Goal: Communication & Community: Answer question/provide support

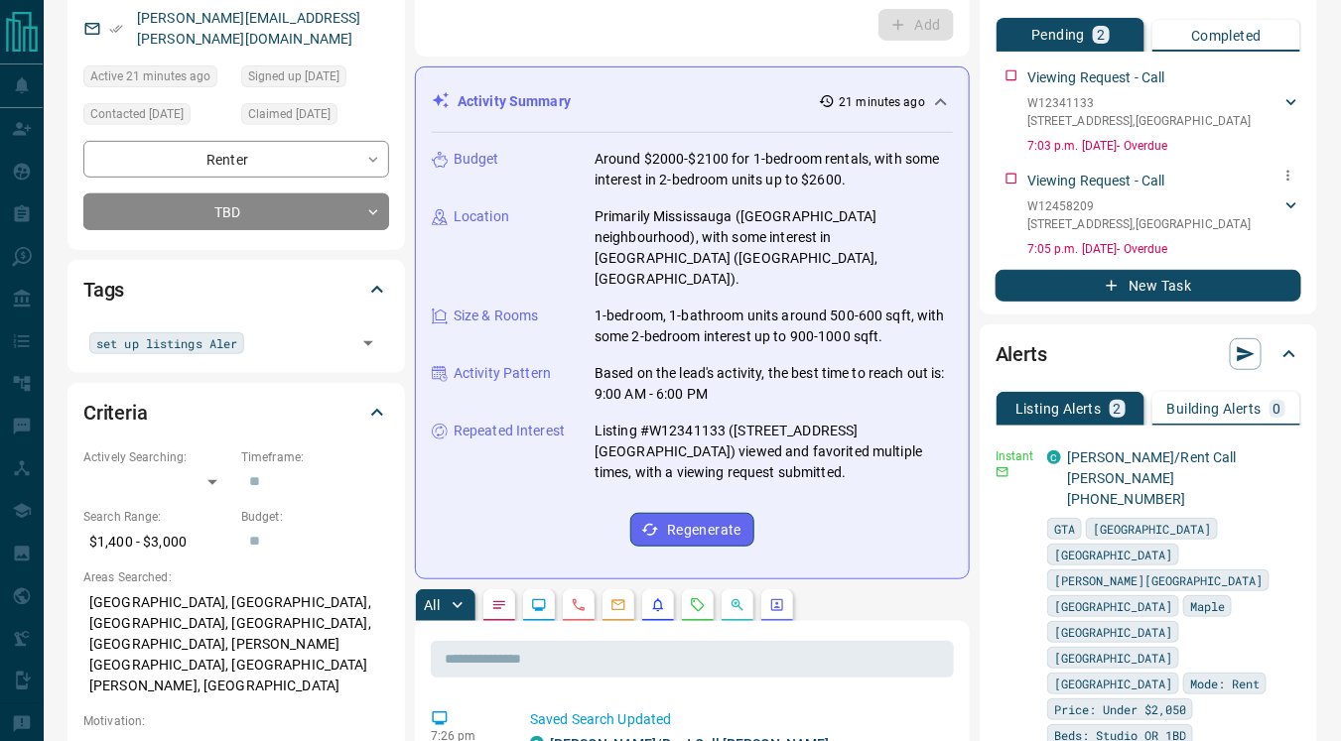
scroll to position [205, 0]
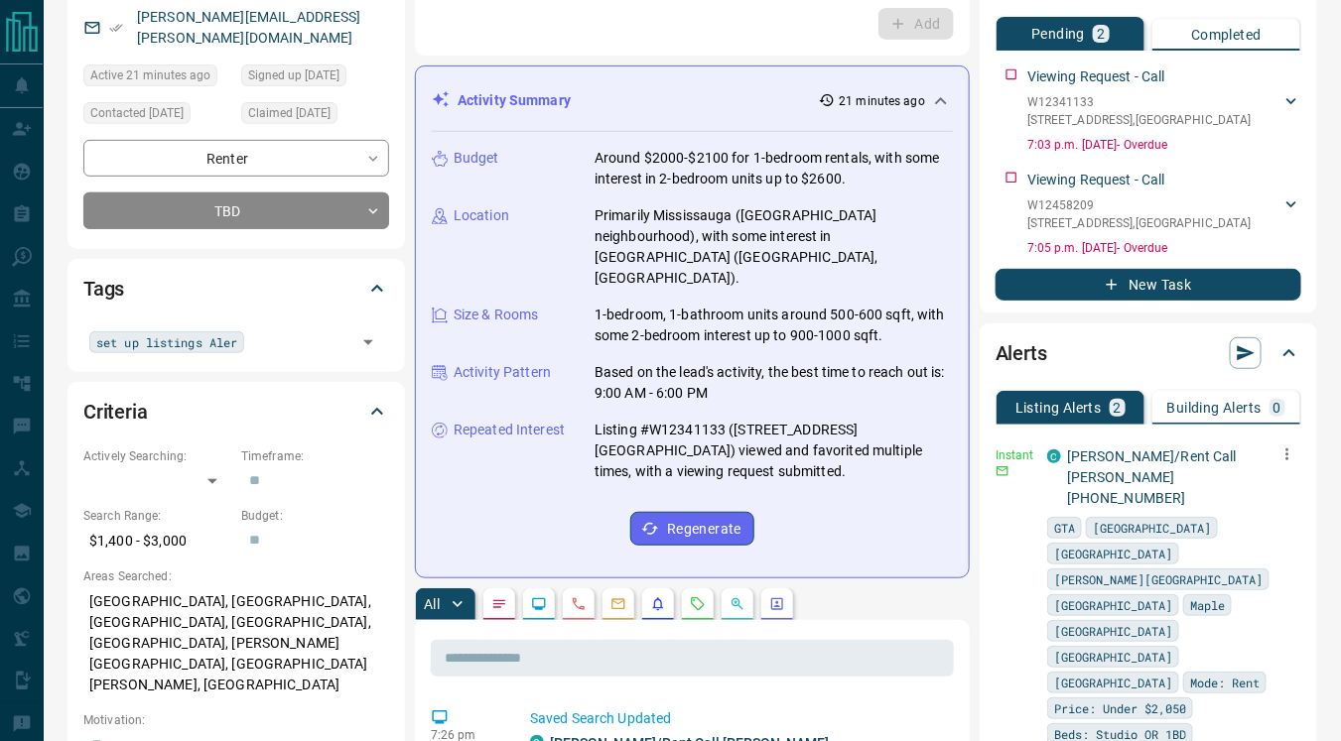
click at [1278, 452] on icon "button" at bounding box center [1287, 455] width 18 height 18
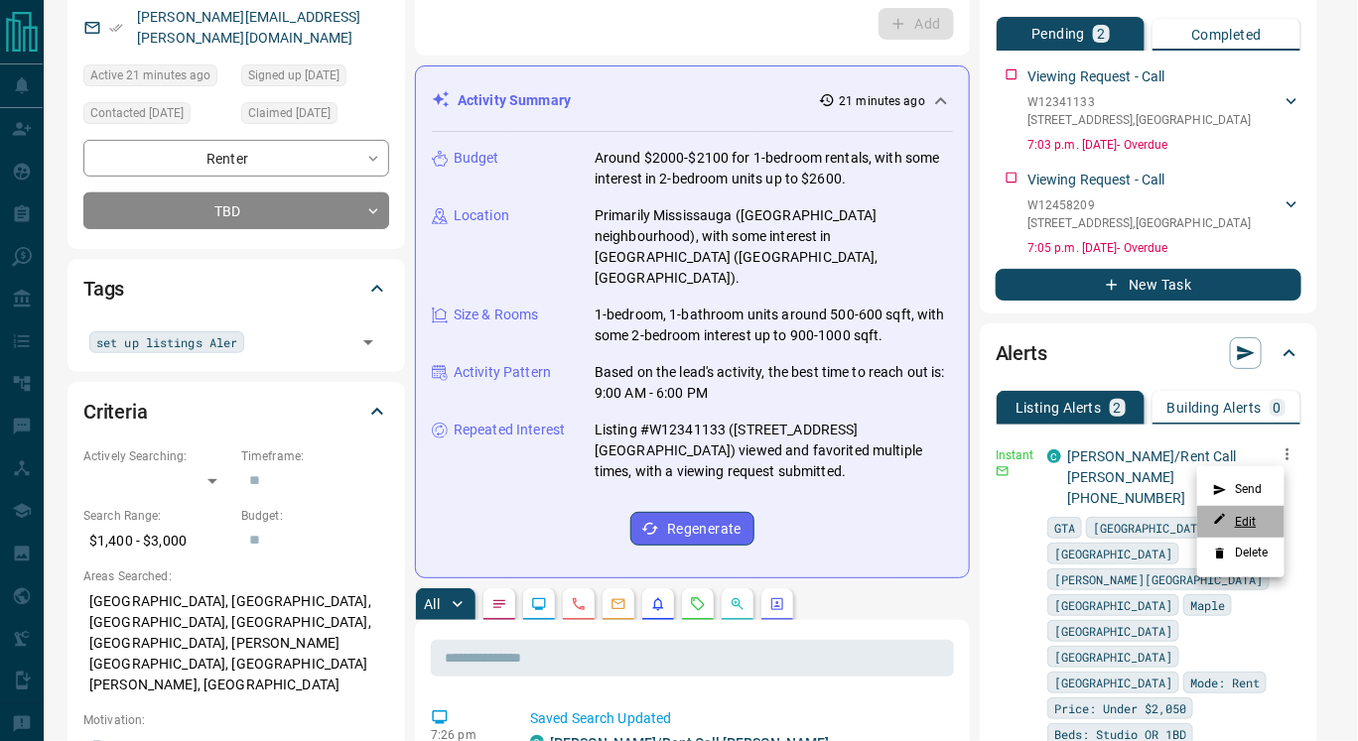
click at [1248, 515] on link "Edit" at bounding box center [1235, 521] width 44 height 19
click at [291, 327] on div at bounding box center [679, 370] width 1358 height 741
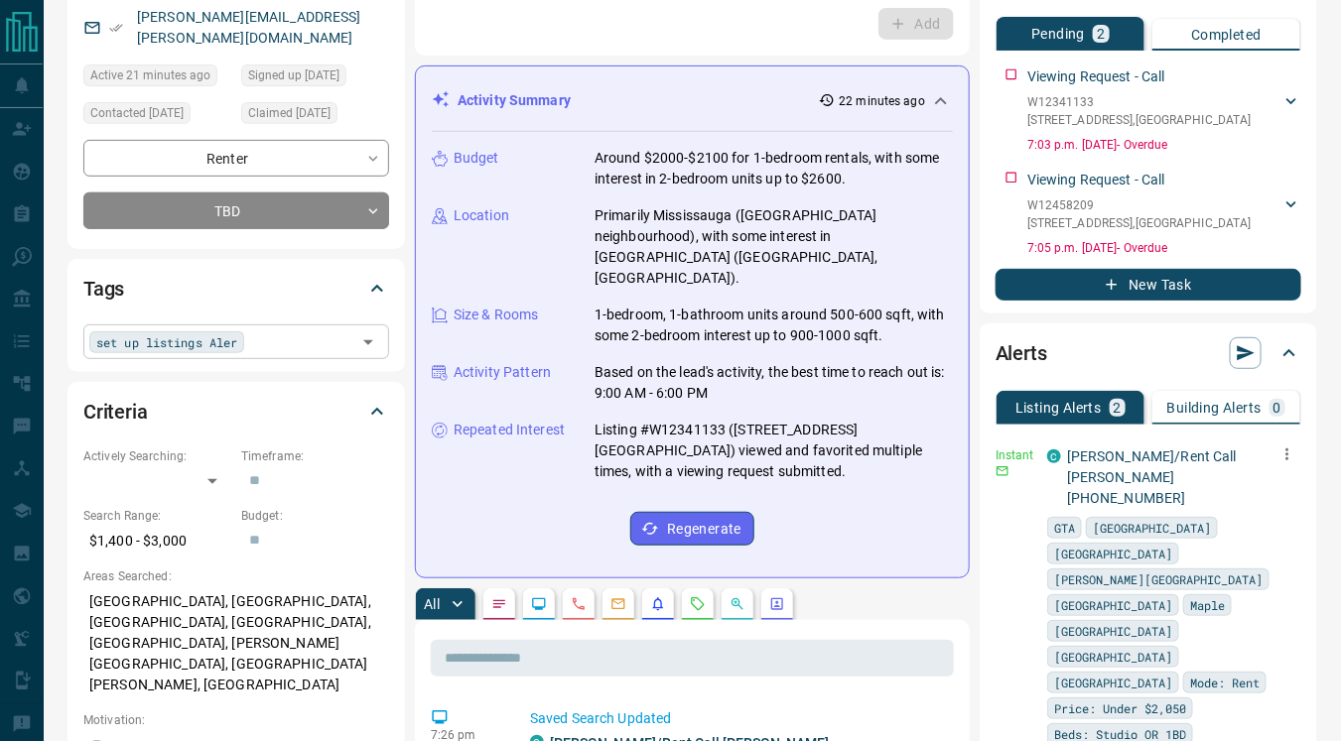
click at [266, 325] on div "set up listings Aler ​" at bounding box center [236, 342] width 306 height 34
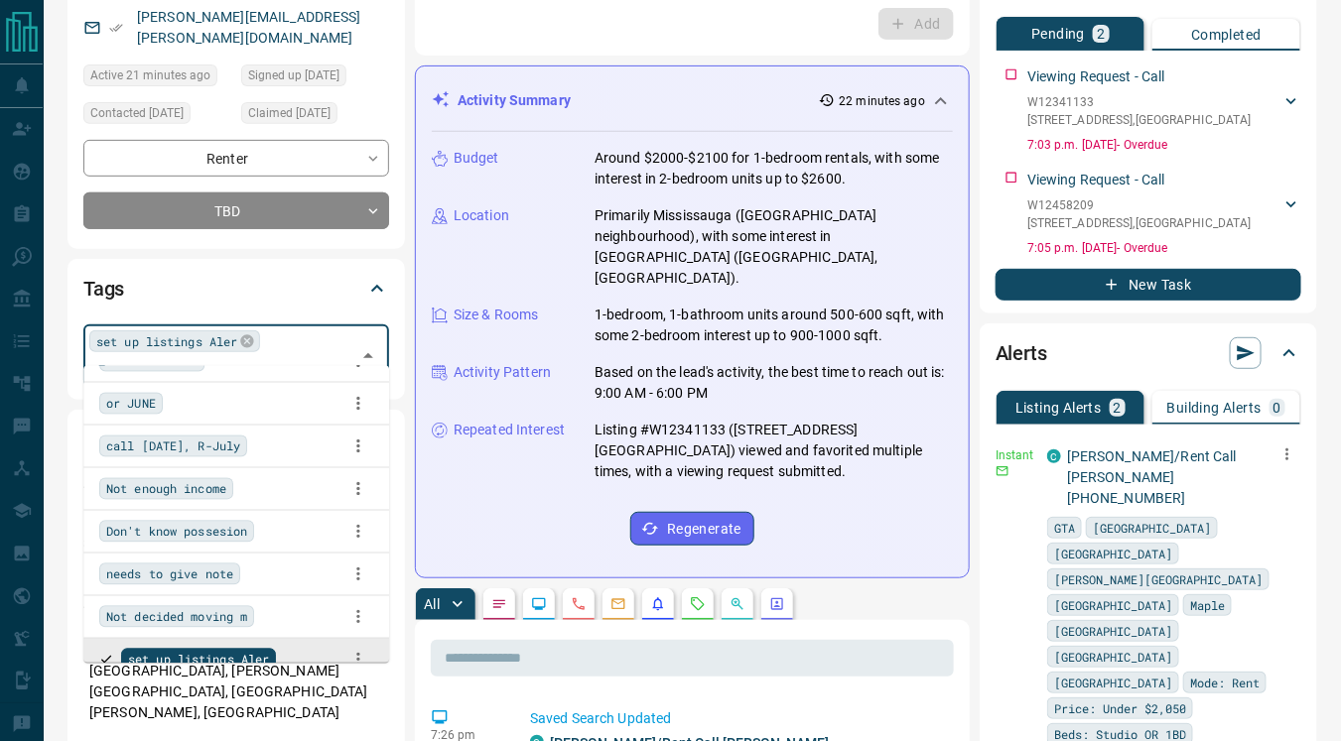
scroll to position [0, 0]
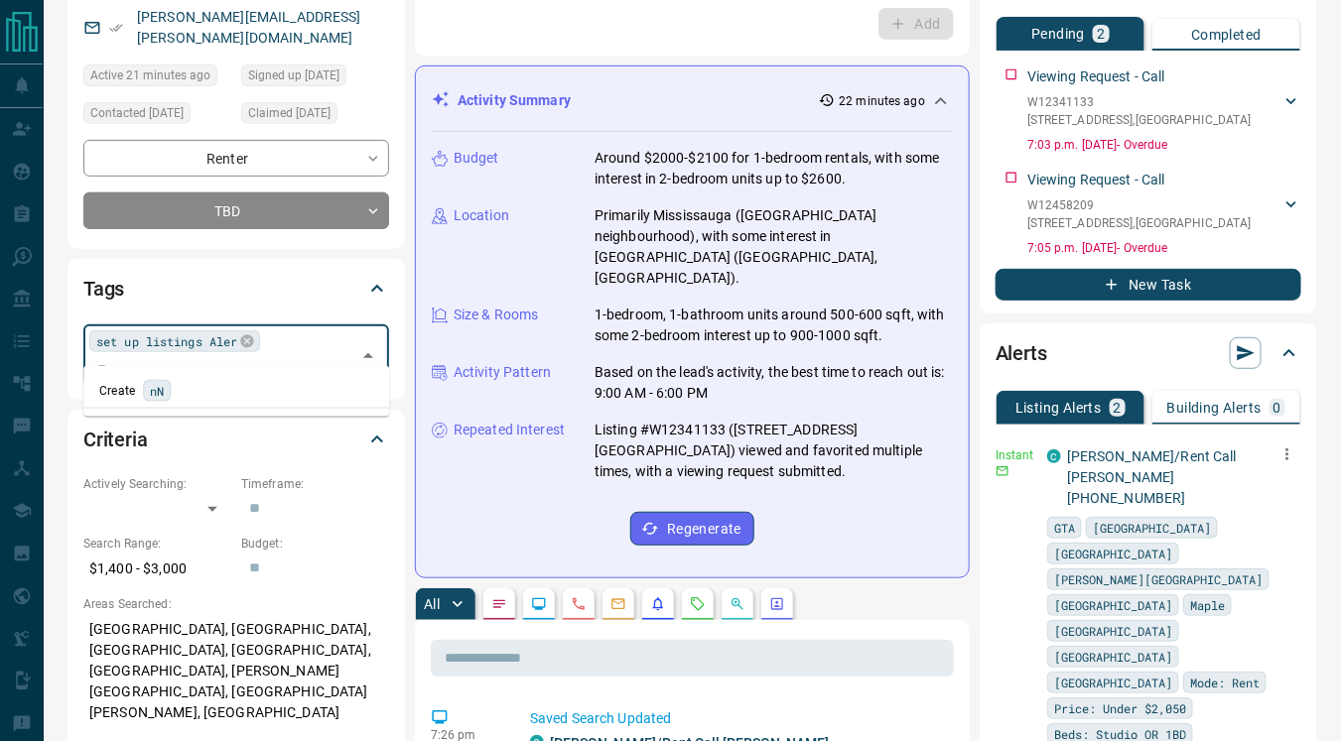
type input "*"
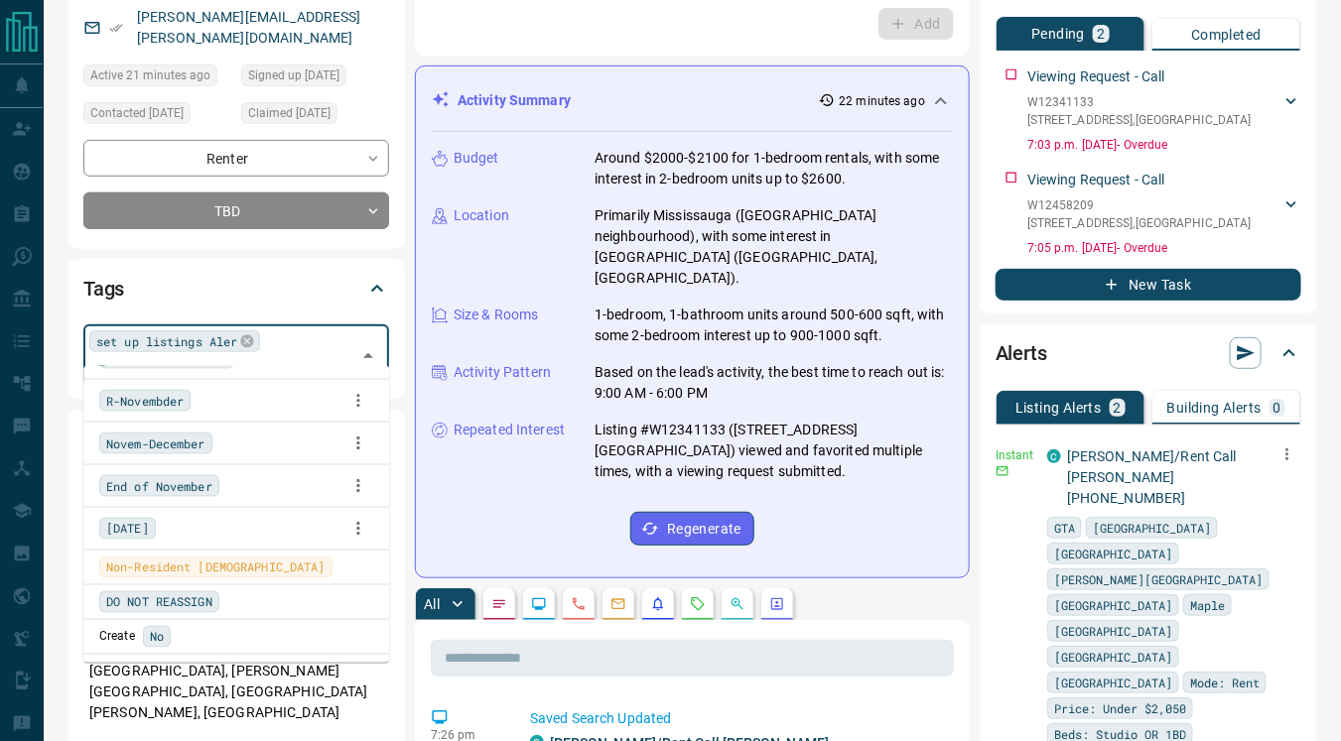
scroll to position [7, 0]
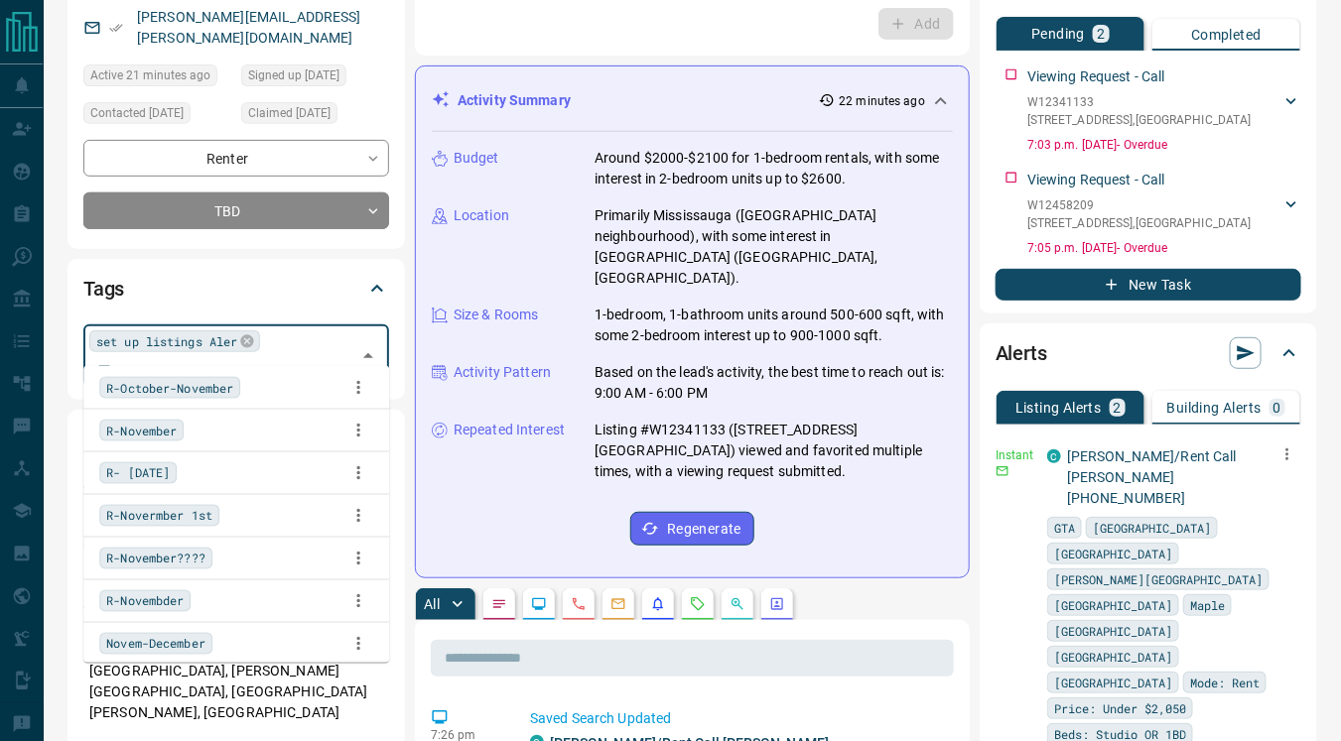
type input "****"
click at [170, 478] on span "R- [DATE]" at bounding box center [138, 473] width 64 height 20
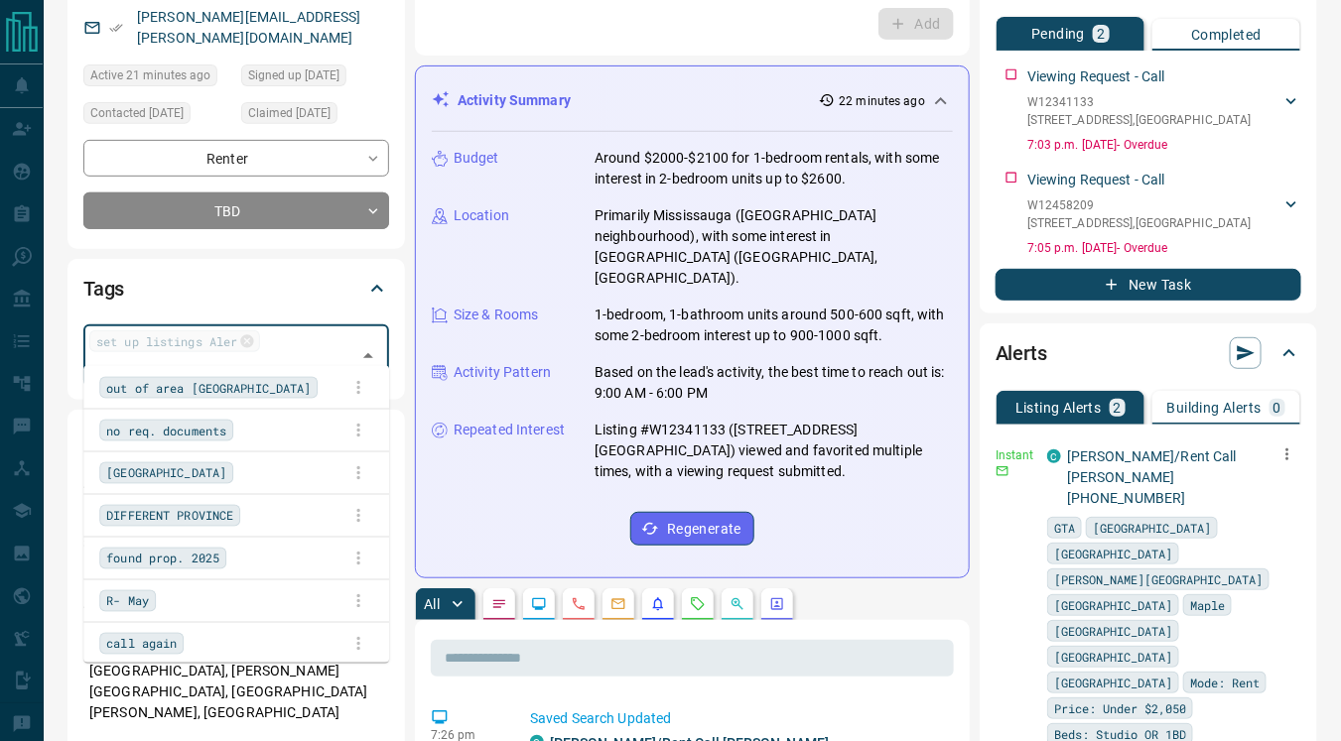
scroll to position [3135, 0]
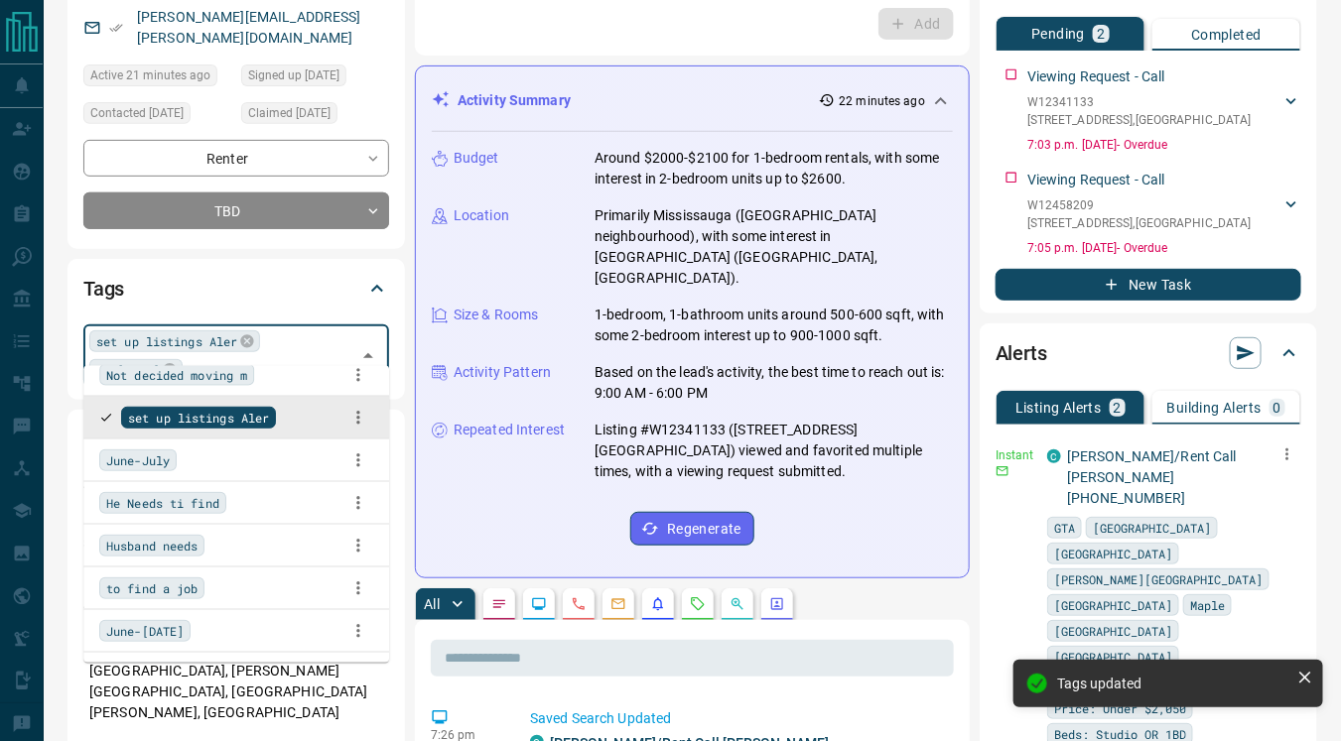
click at [335, 284] on div "Tags" at bounding box center [236, 289] width 306 height 48
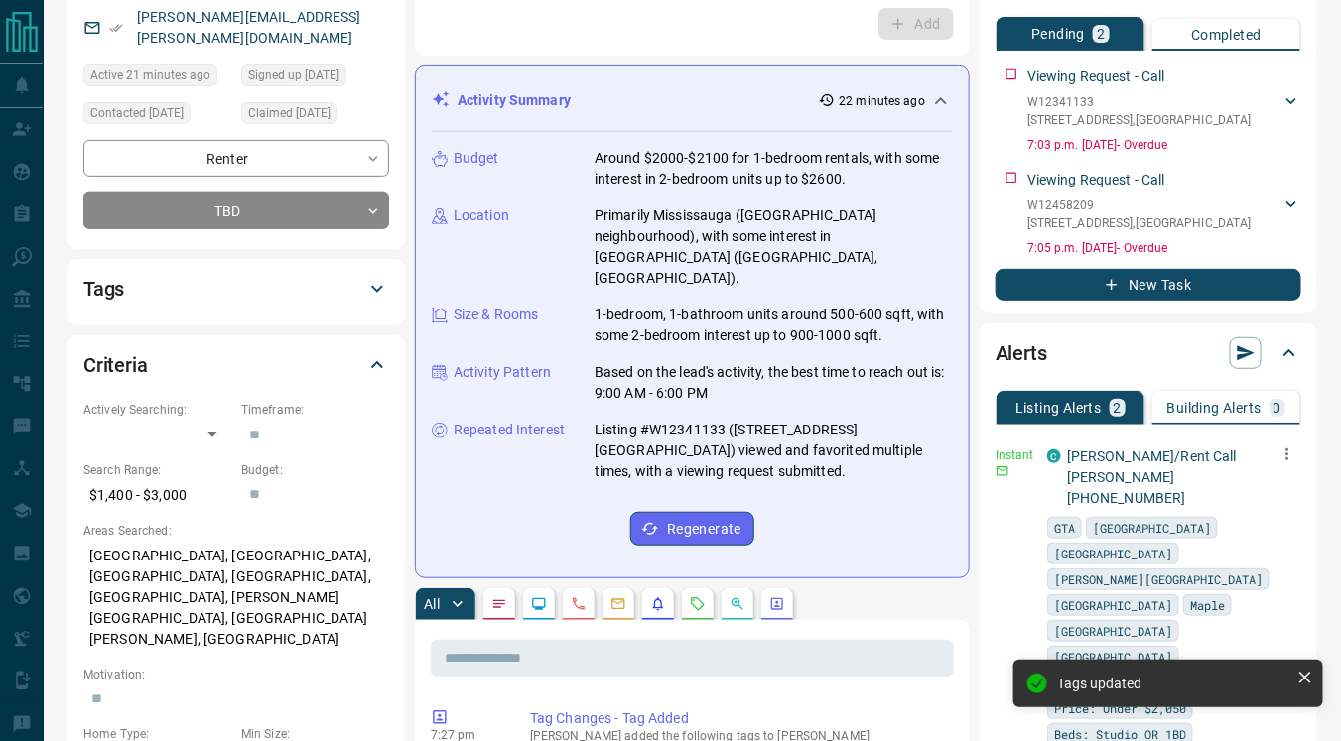
click at [252, 286] on div "Tags" at bounding box center [236, 289] width 306 height 48
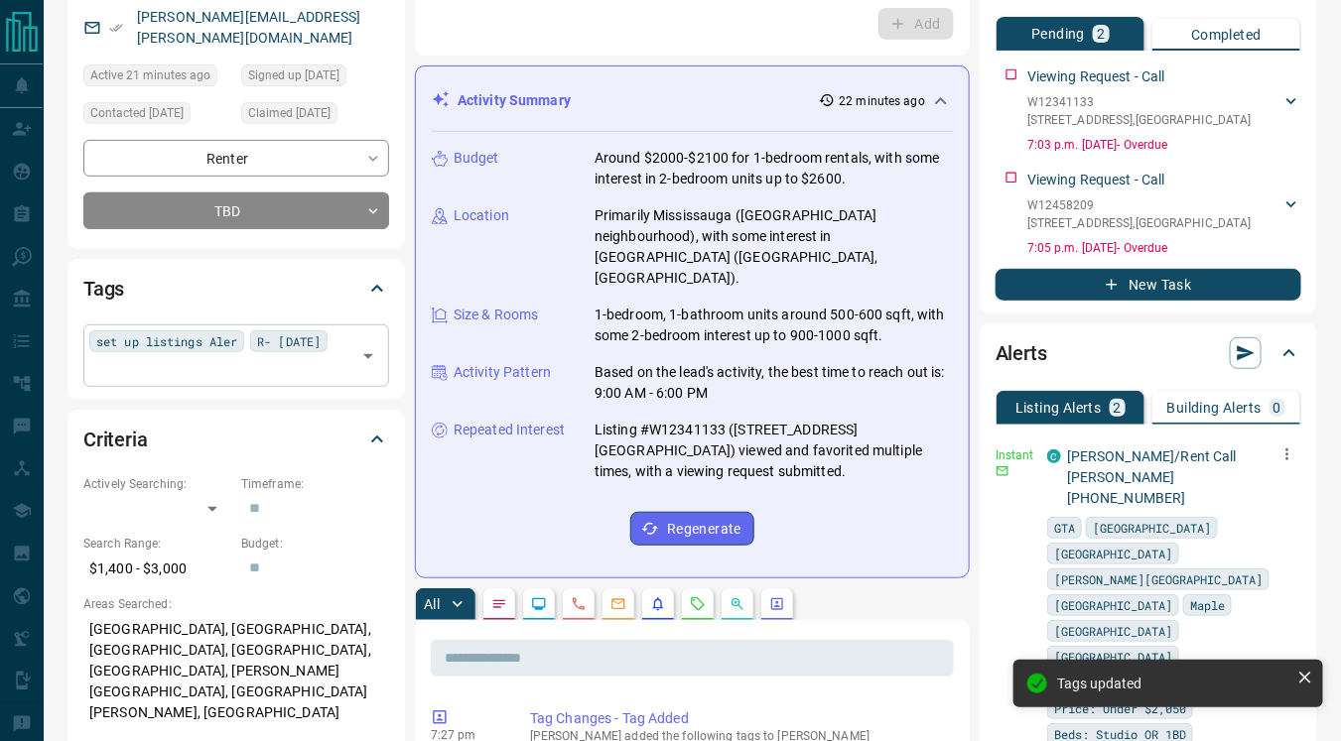
click at [291, 360] on div "set up listings Aler R- [DATE] ​" at bounding box center [236, 356] width 306 height 62
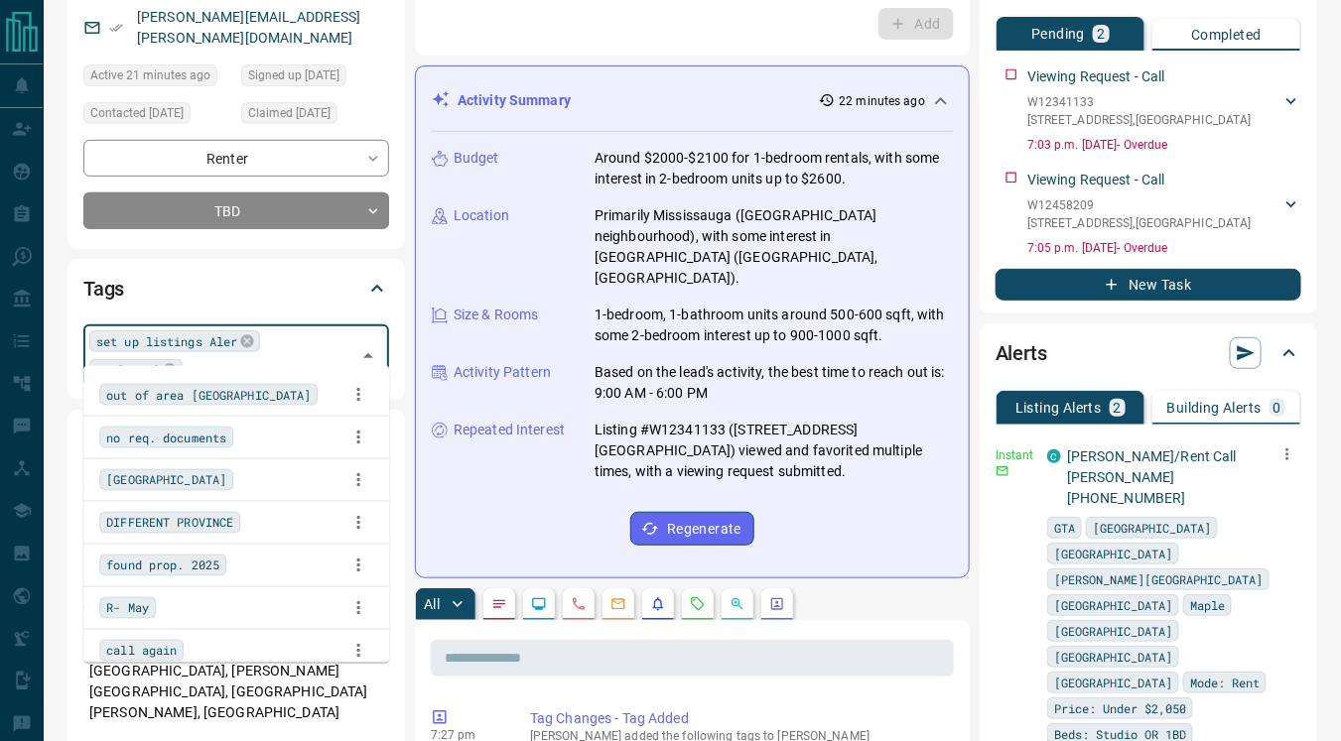
click at [392, 313] on div "Tags set up listings Aler R- [DATE] ​" at bounding box center [235, 329] width 337 height 140
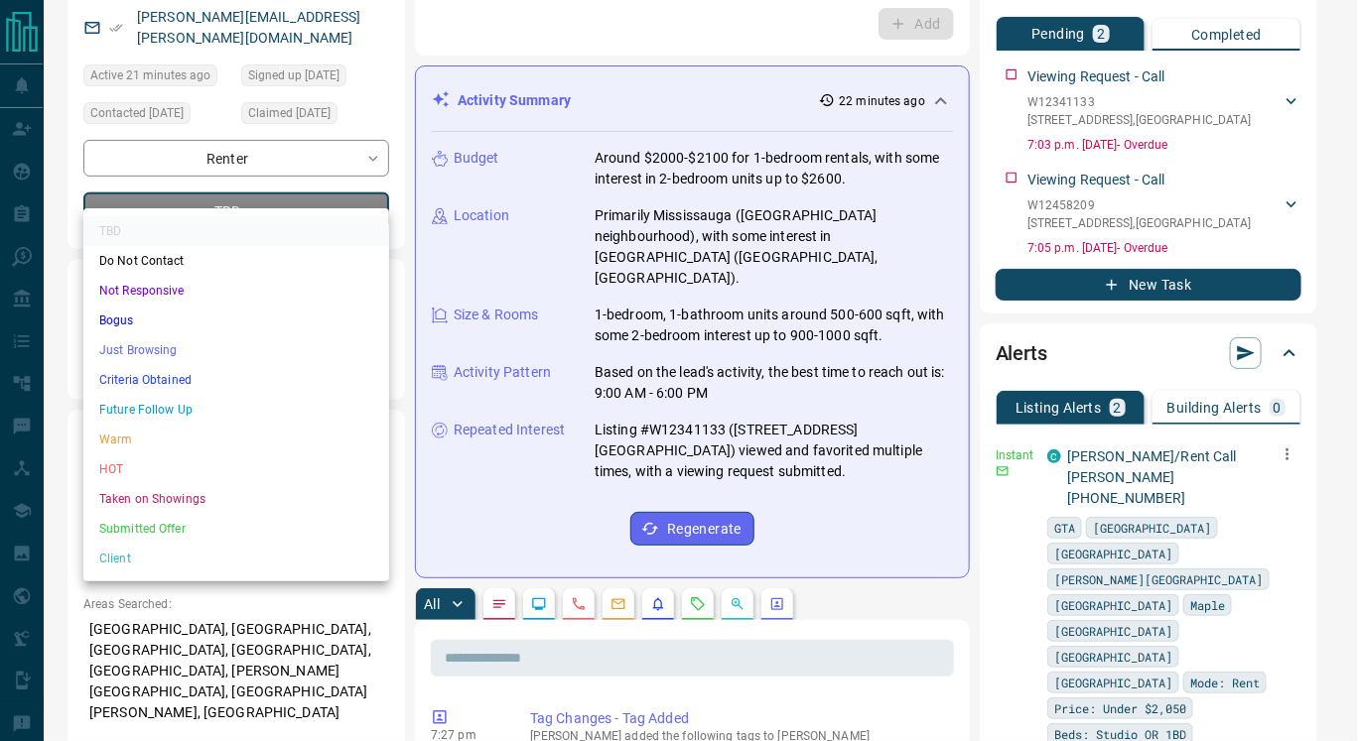
click at [211, 373] on li "Criteria Obtained" at bounding box center [236, 380] width 306 height 30
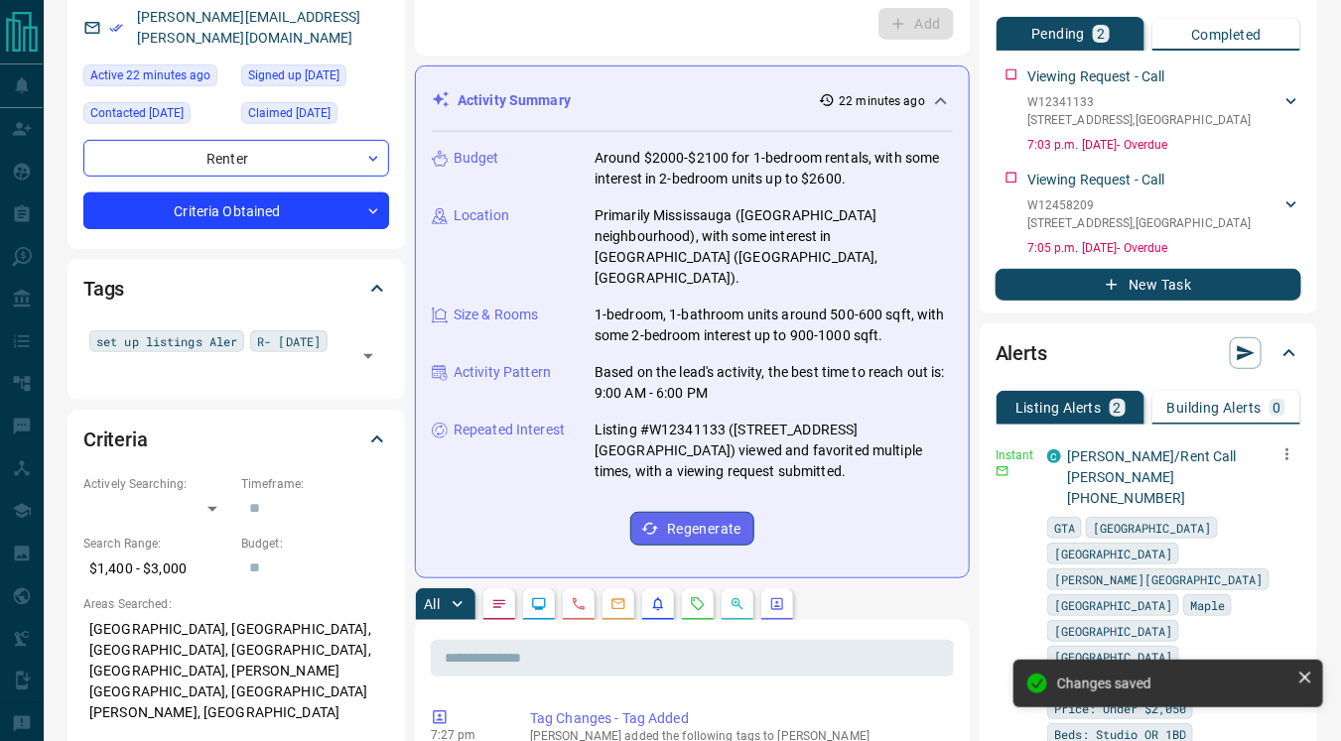
type input "*"
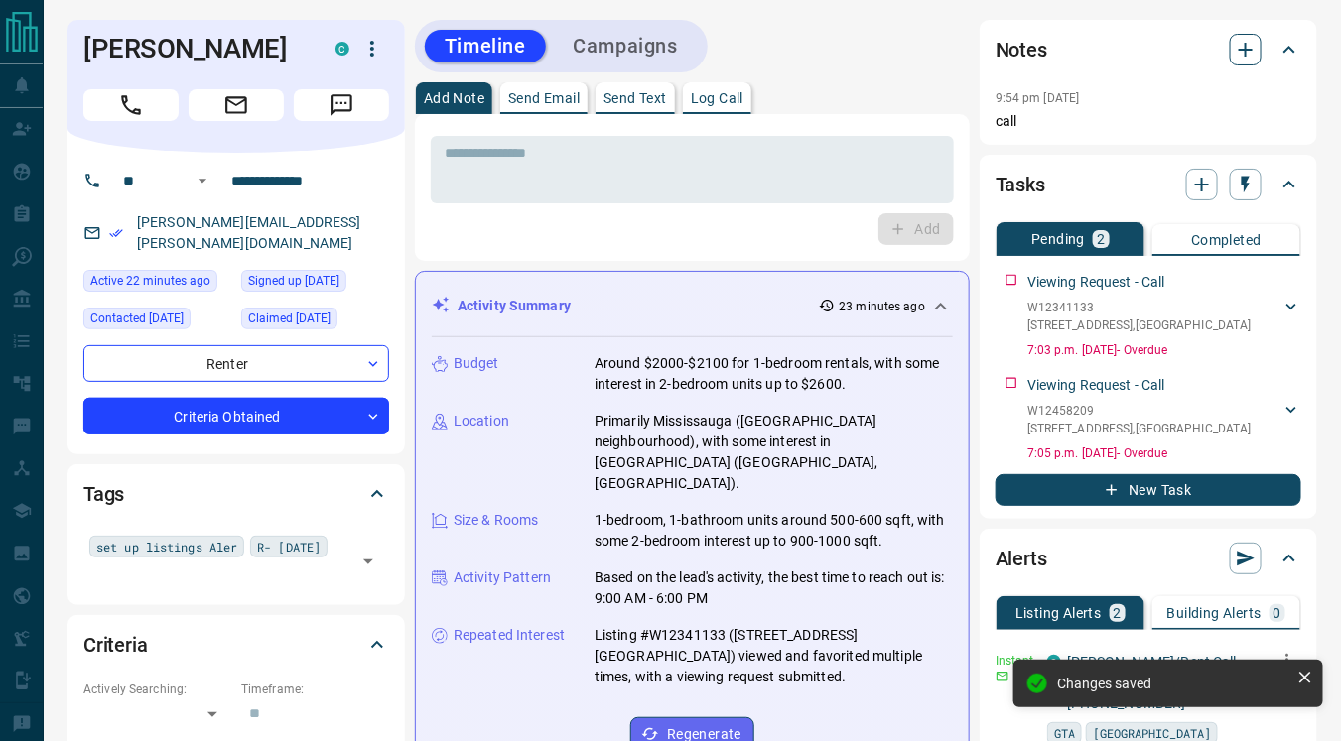
click at [1249, 43] on icon "button" at bounding box center [1246, 50] width 24 height 24
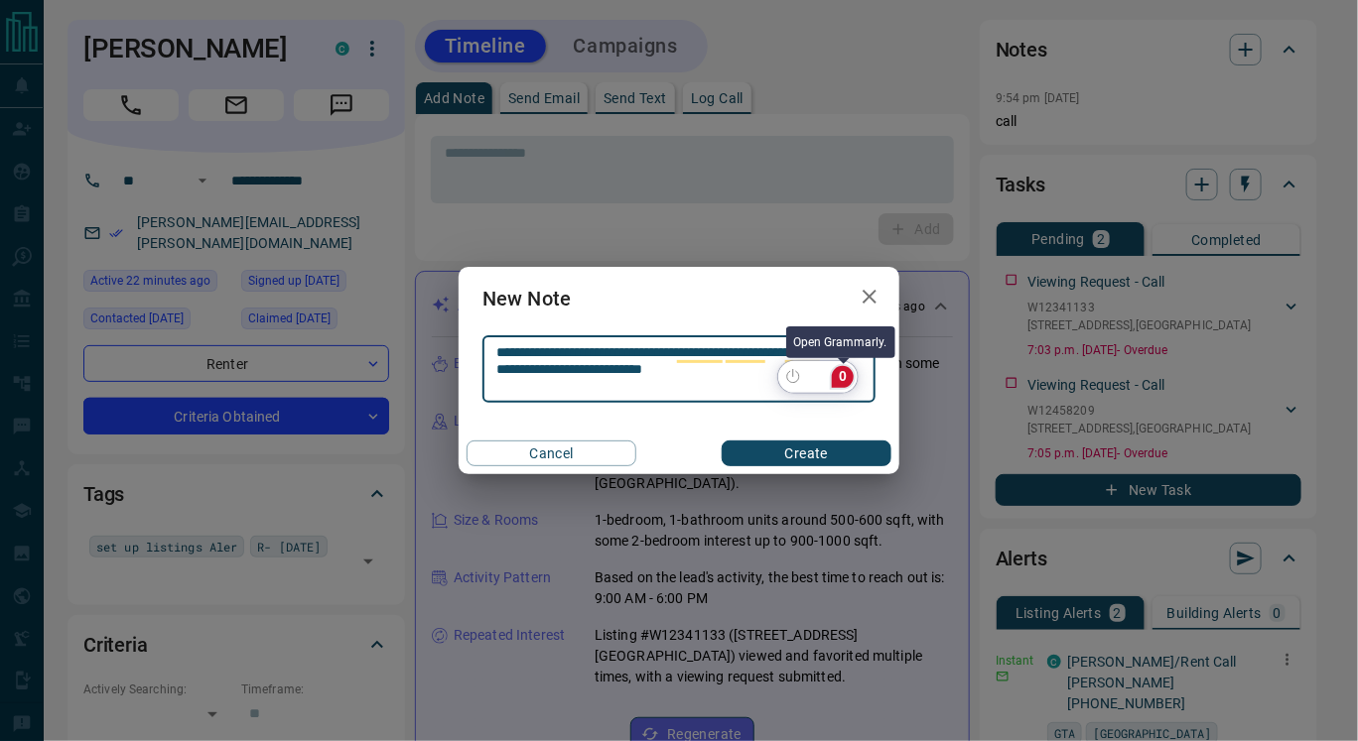
type textarea "**********"
click at [846, 377] on div "0" at bounding box center [843, 377] width 22 height 22
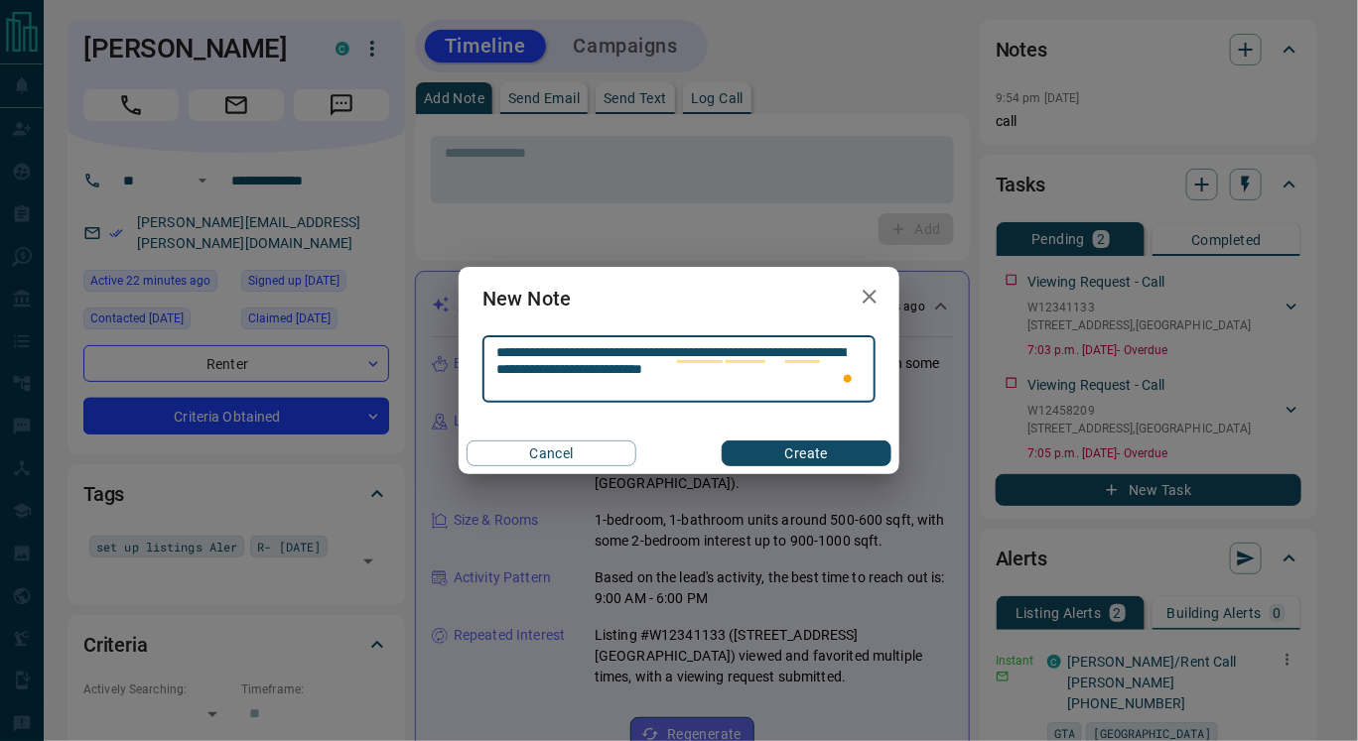
click at [813, 454] on button "Create" at bounding box center [806, 454] width 170 height 26
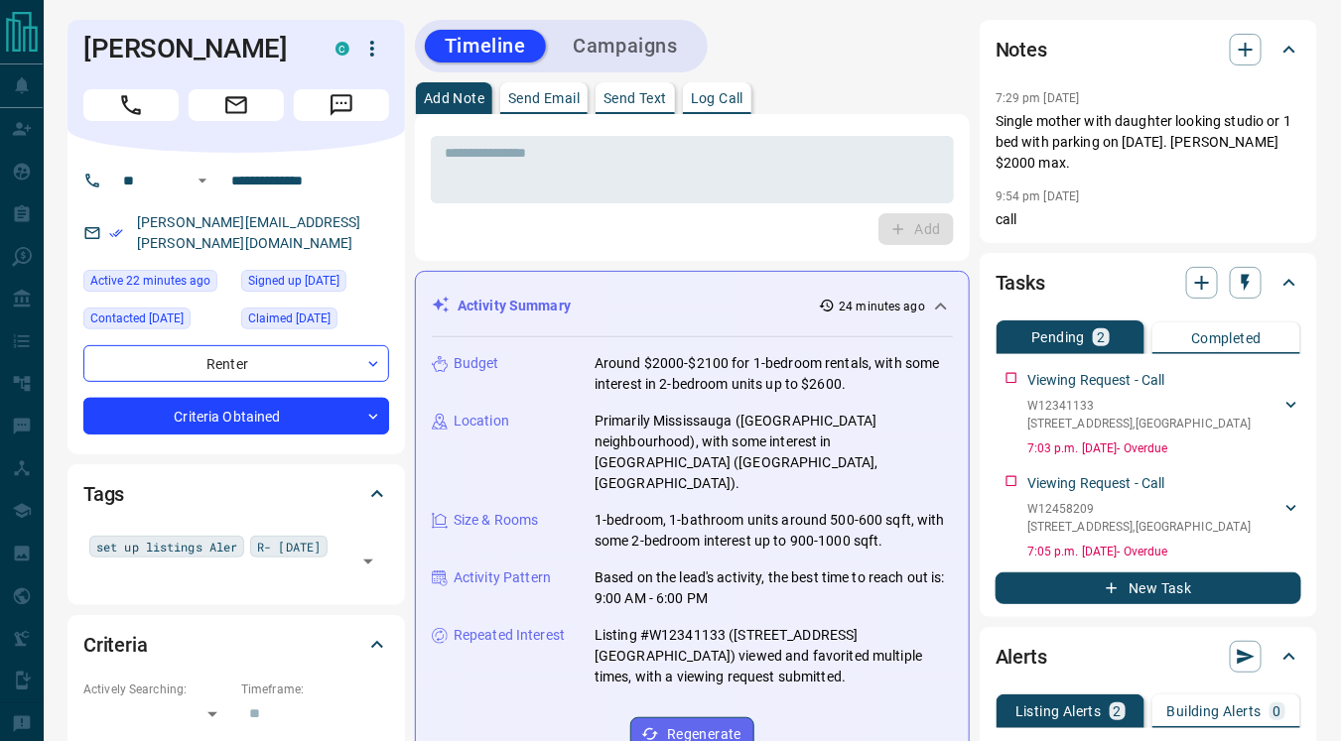
scroll to position [1, 0]
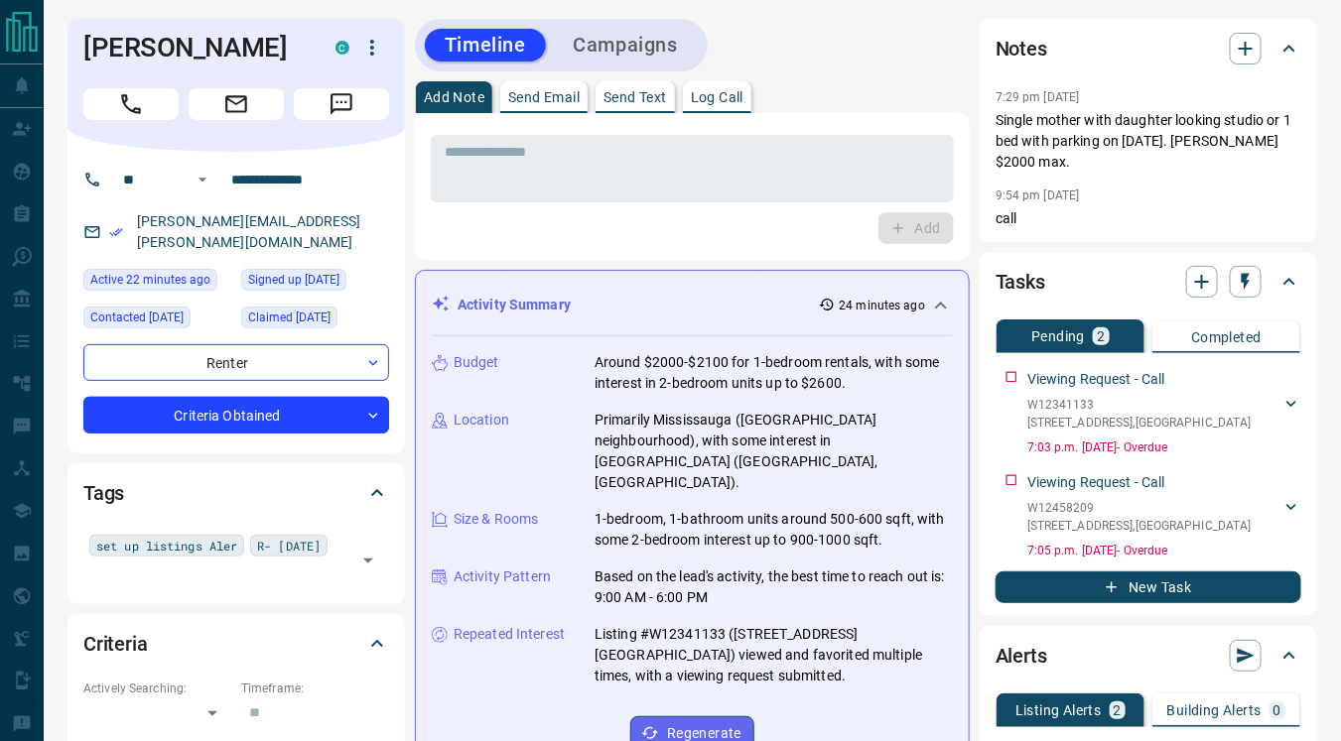
click at [622, 93] on p "Send Text" at bounding box center [635, 97] width 64 height 14
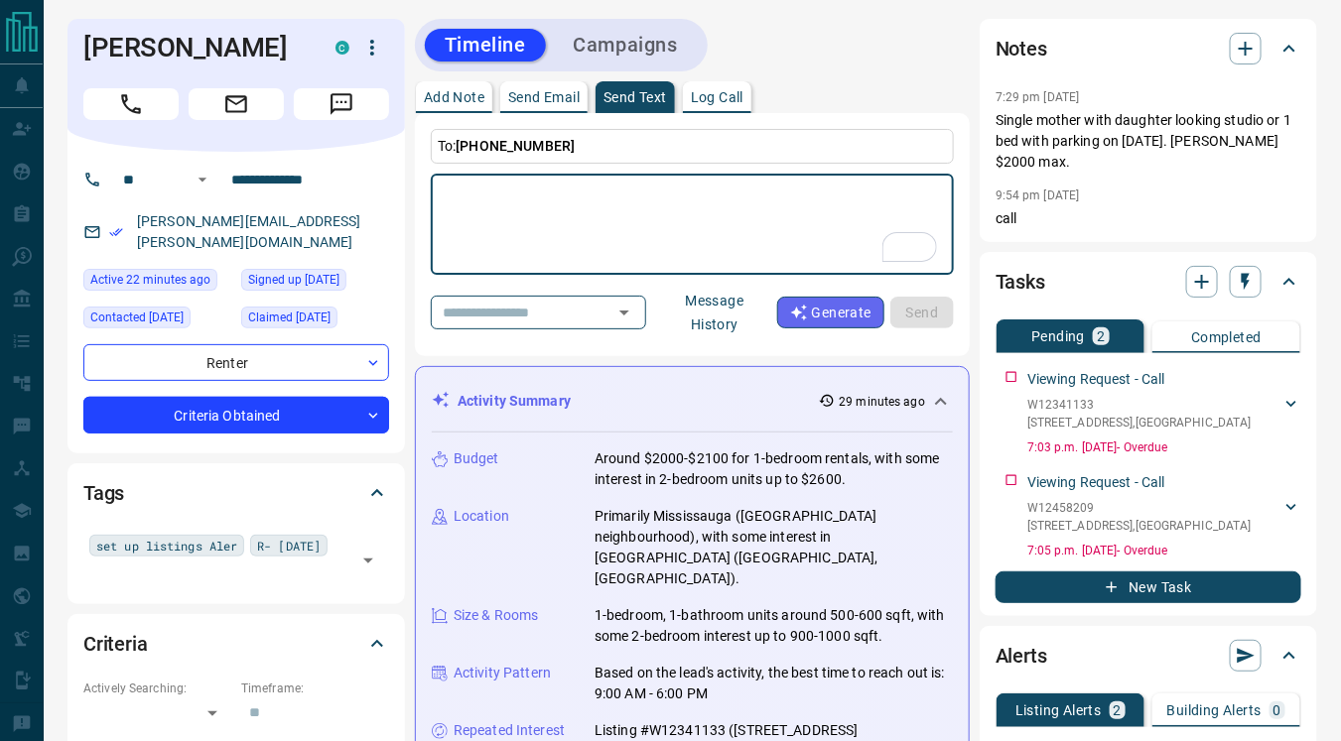
paste textarea "**********"
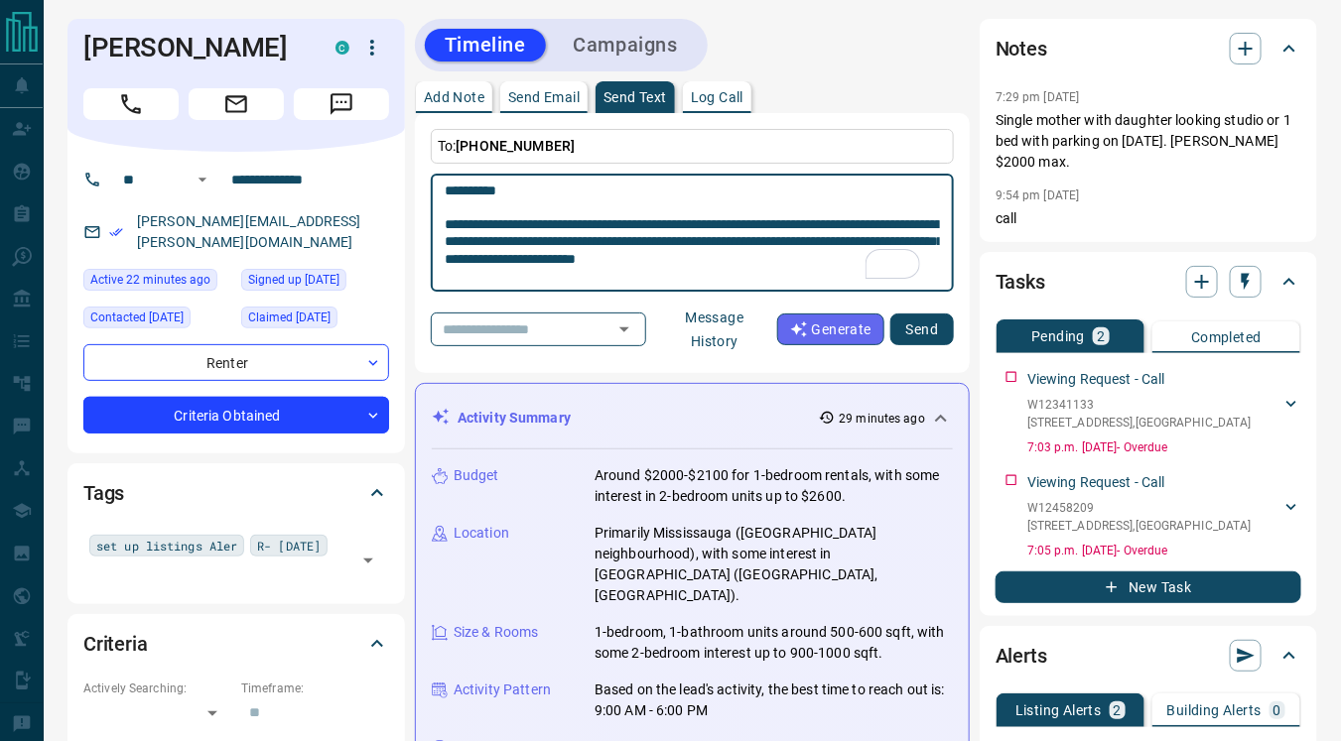
scroll to position [190, 0]
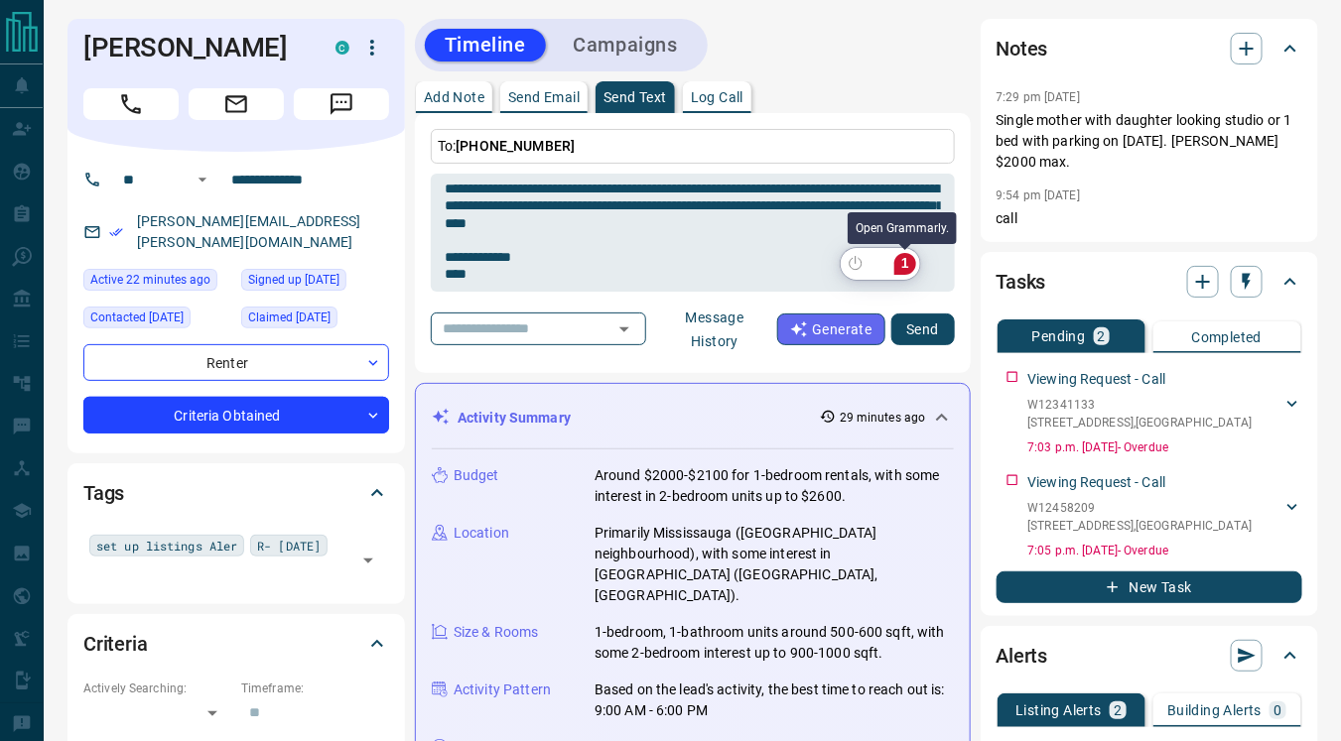
click at [902, 264] on div "1" at bounding box center [905, 264] width 22 height 22
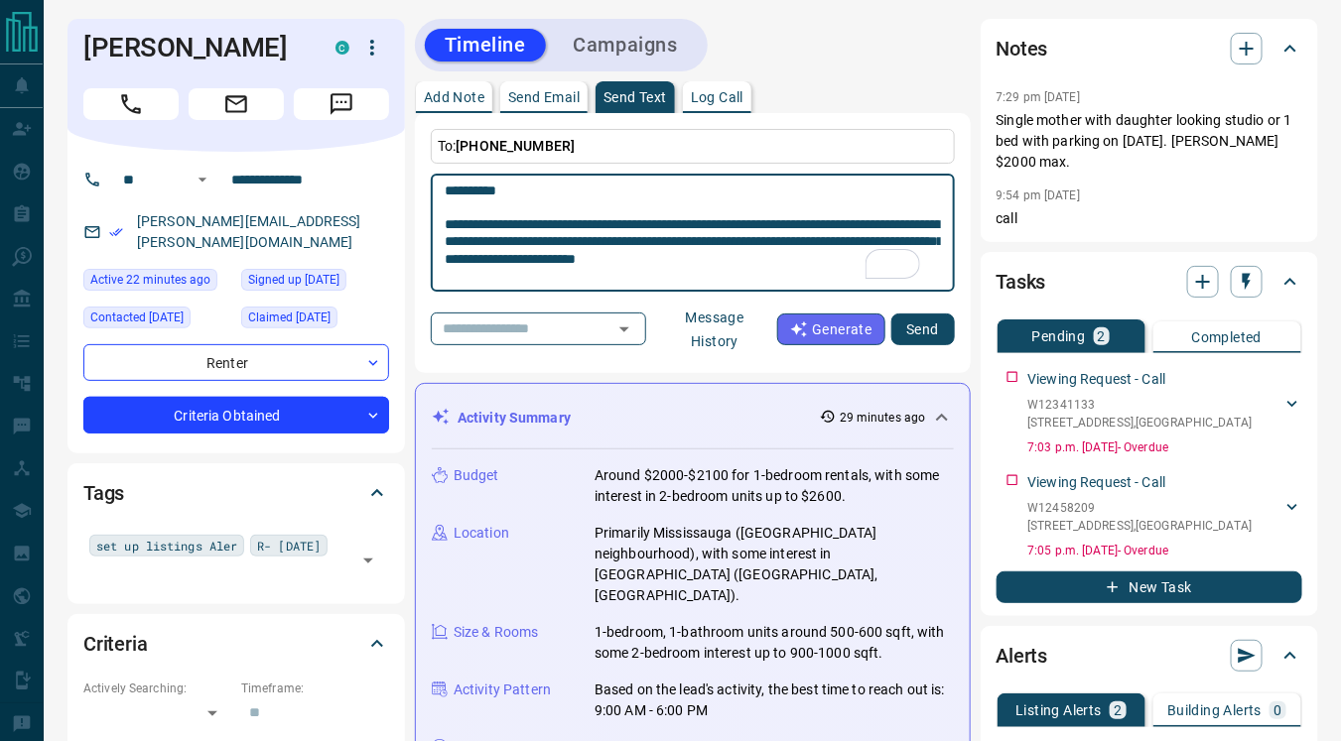
scroll to position [0, 0]
type textarea "**********"
click at [1236, 52] on icon "button" at bounding box center [1247, 49] width 24 height 24
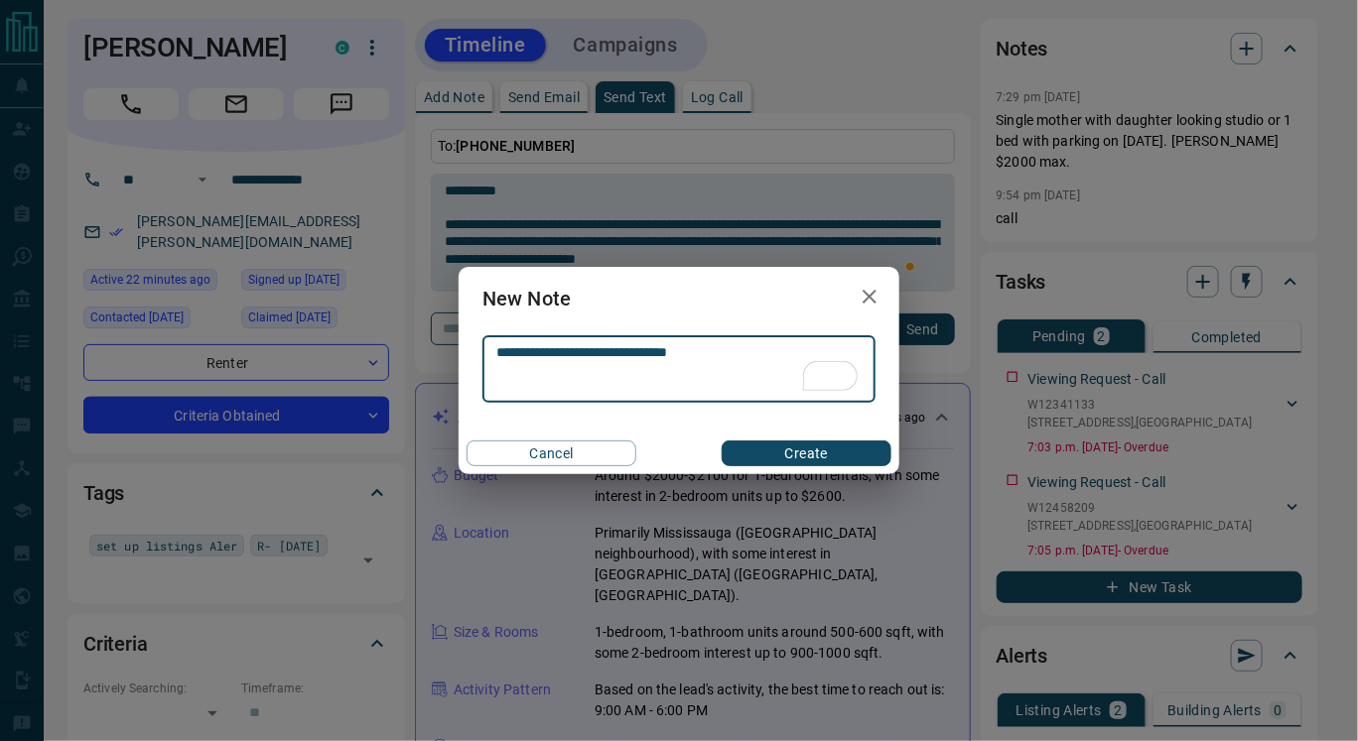
type textarea "**********"
click at [770, 456] on button "Create" at bounding box center [806, 454] width 170 height 26
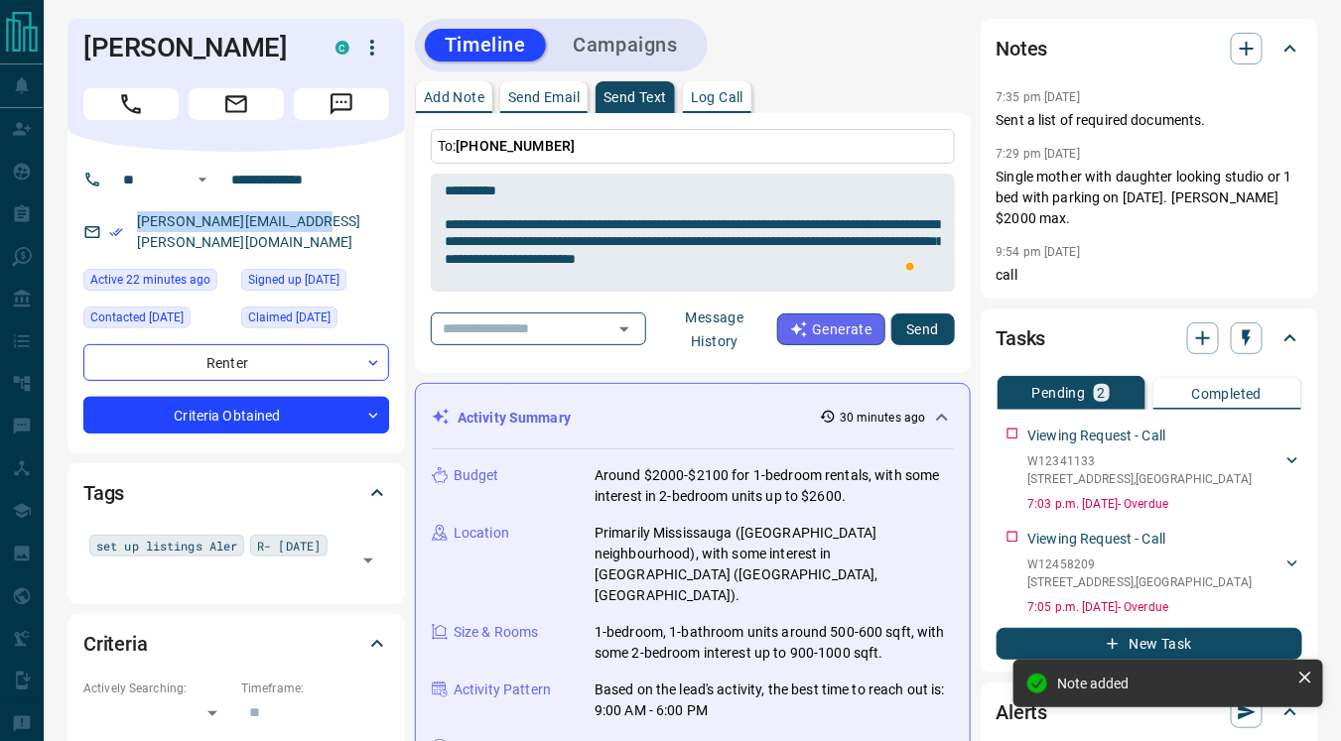
drag, startPoint x: 131, startPoint y: 216, endPoint x: 363, endPoint y: 212, distance: 232.3
click at [363, 212] on div "[PERSON_NAME][EMAIL_ADDRESS][PERSON_NAME][DOMAIN_NAME]" at bounding box center [236, 232] width 306 height 54
copy link "[PERSON_NAME][EMAIL_ADDRESS][PERSON_NAME][DOMAIN_NAME]"
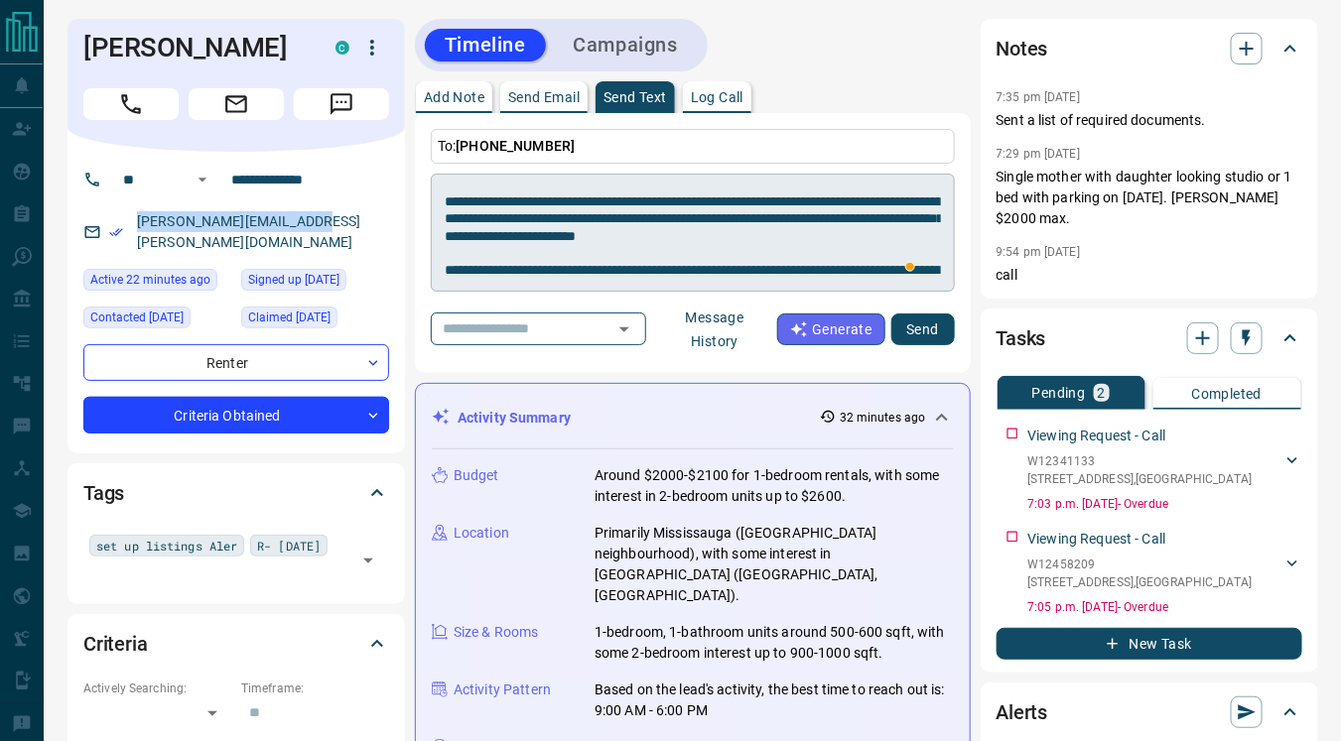
scroll to position [24, 0]
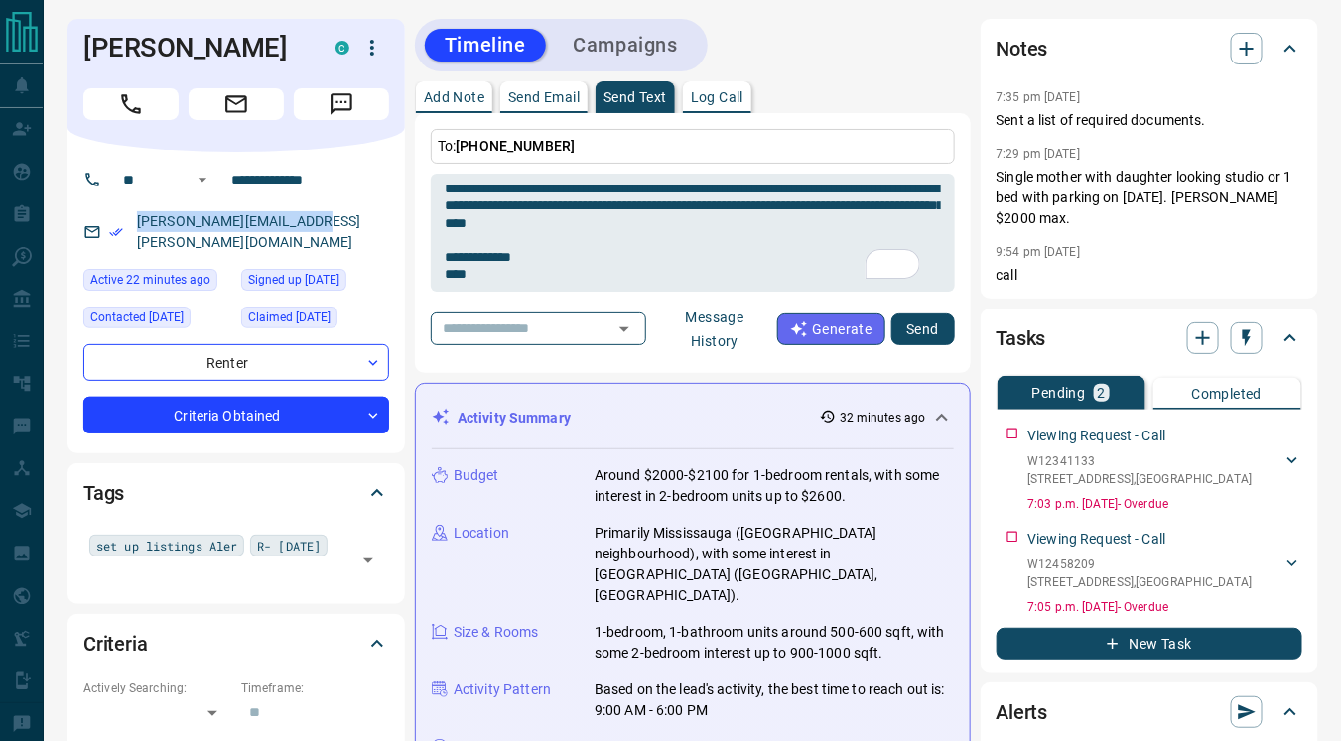
click at [932, 327] on button "Send" at bounding box center [923, 330] width 64 height 32
